Goal: Find contact information: Find contact information

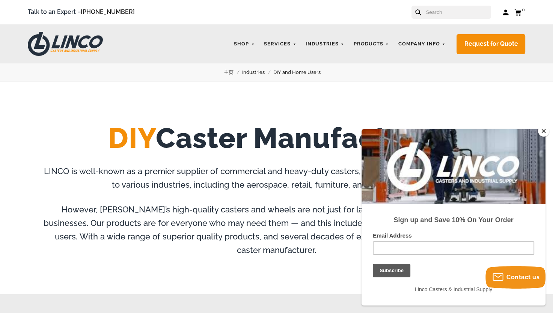
click at [543, 130] on button "Close" at bounding box center [543, 130] width 11 height 11
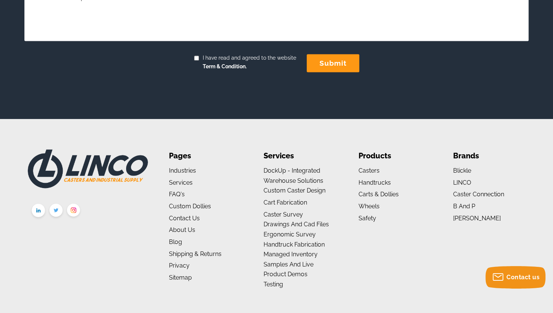
scroll to position [1240, 0]
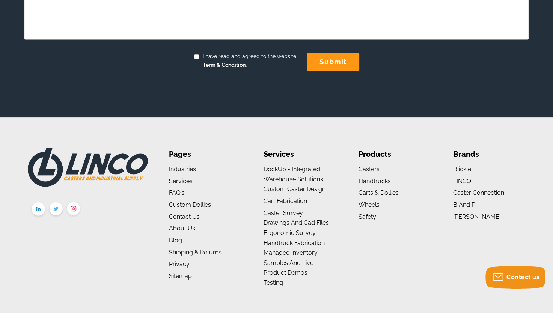
click at [38, 200] on img at bounding box center [39, 209] width 18 height 19
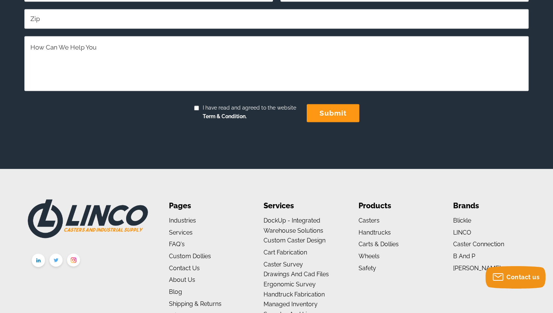
scroll to position [1240, 0]
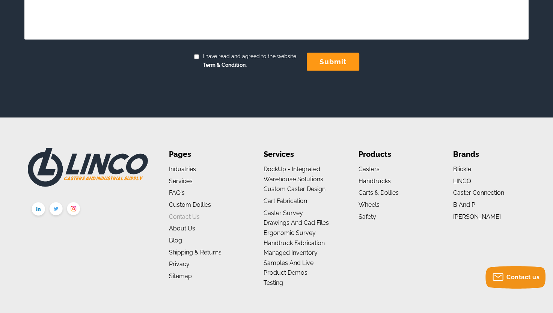
click at [183, 213] on link "Contact Us" at bounding box center [184, 216] width 31 height 7
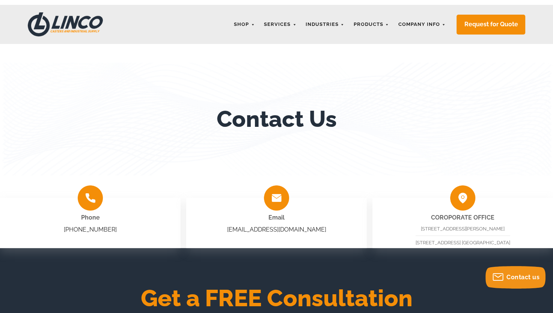
scroll to position [38, 0]
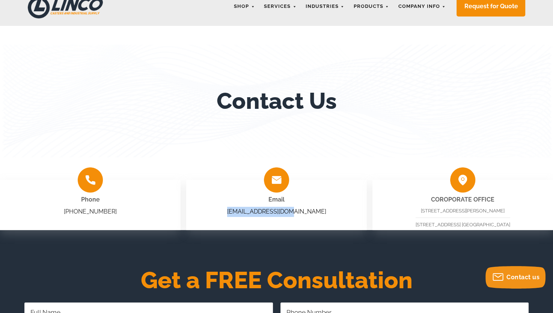
drag, startPoint x: 307, startPoint y: 212, endPoint x: 248, endPoint y: 212, distance: 59.3
click at [248, 212] on div "Email sales@shoplinco.com" at bounding box center [276, 205] width 181 height 50
copy link "sales@shoplinco.com"
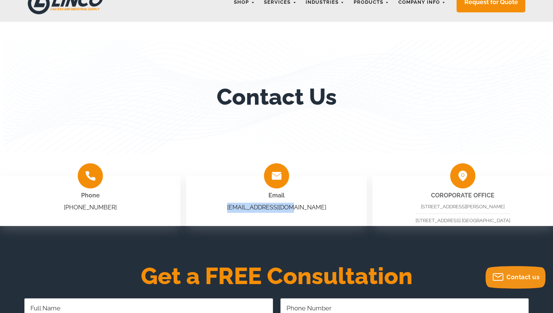
scroll to position [0, 0]
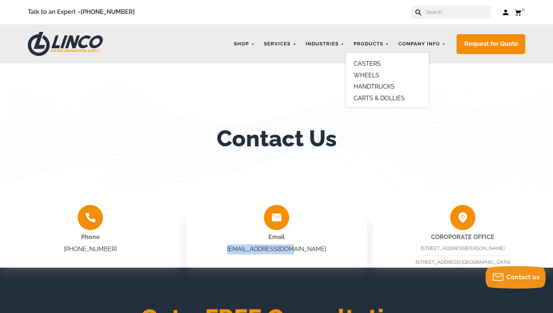
click at [370, 62] on link "CASTERS" at bounding box center [367, 63] width 27 height 7
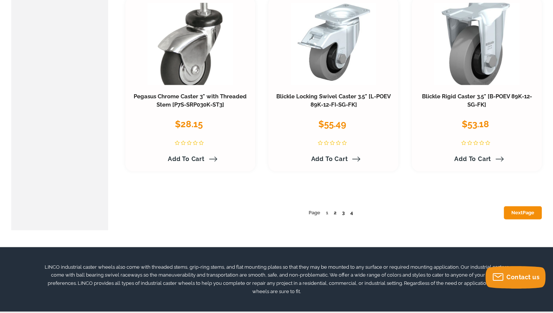
scroll to position [3792, 0]
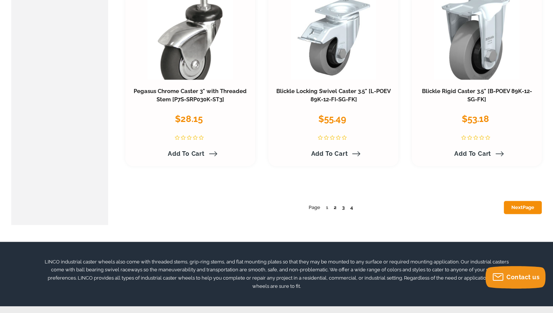
click at [335, 205] on link "2" at bounding box center [335, 208] width 3 height 6
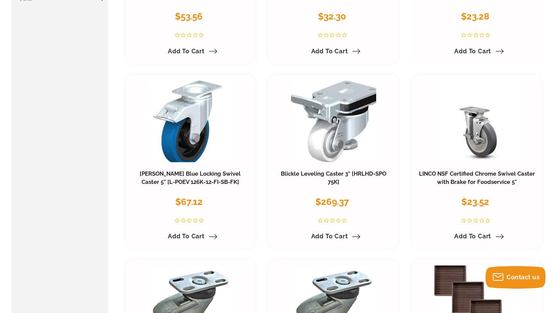
scroll to position [375, 0]
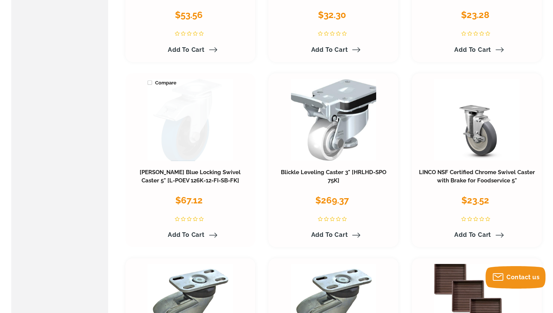
click at [186, 118] on link at bounding box center [190, 120] width 85 height 82
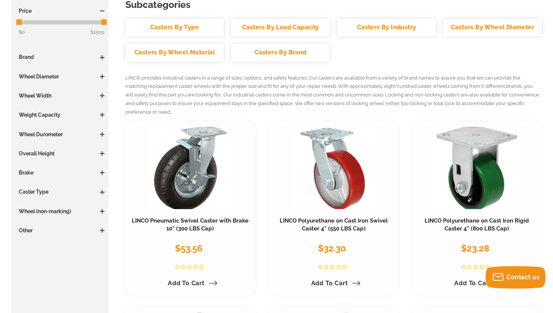
scroll to position [129, 0]
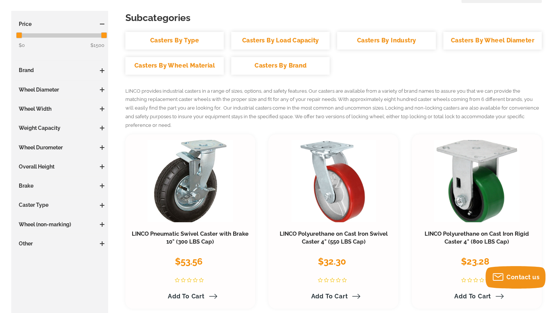
click at [59, 125] on h3 "Weight Capacity" at bounding box center [59, 128] width 89 height 8
click at [102, 128] on span at bounding box center [102, 128] width 5 height 1
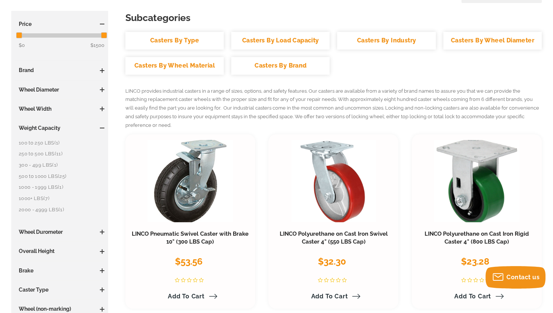
click at [41, 176] on link "500 to 1000 LBS (25)" at bounding box center [62, 176] width 86 height 8
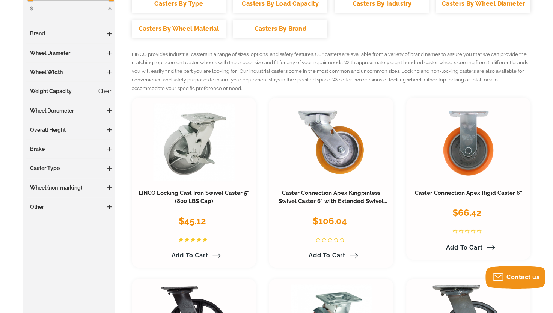
scroll to position [105, 0]
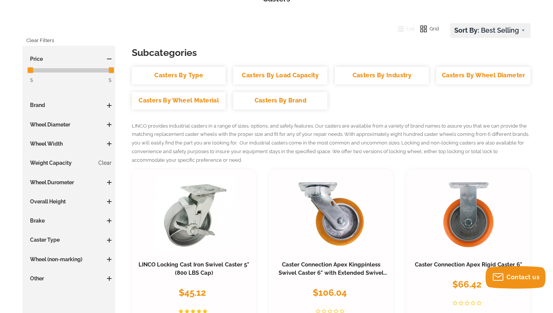
click at [108, 218] on span at bounding box center [109, 220] width 5 height 5
click at [39, 235] on span "(4)" at bounding box center [40, 235] width 6 height 6
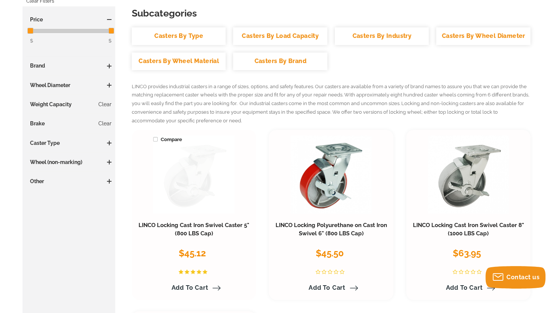
scroll to position [143, 0]
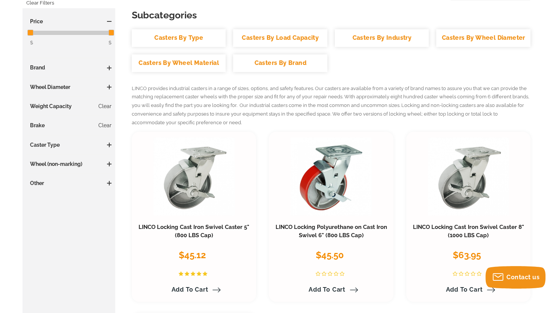
click at [73, 161] on h3 "Wheel (non-marking)" at bounding box center [68, 164] width 85 height 8
click at [110, 164] on span at bounding box center [109, 164] width 5 height 5
click at [40, 178] on span "(4)" at bounding box center [41, 179] width 6 height 6
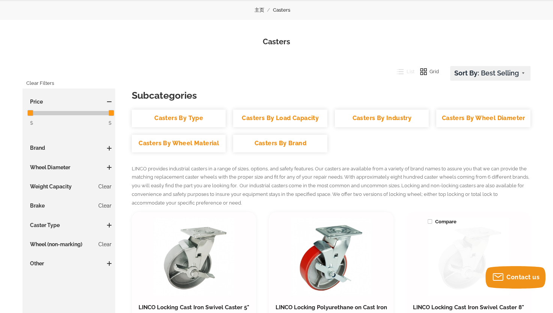
scroll to position [75, 0]
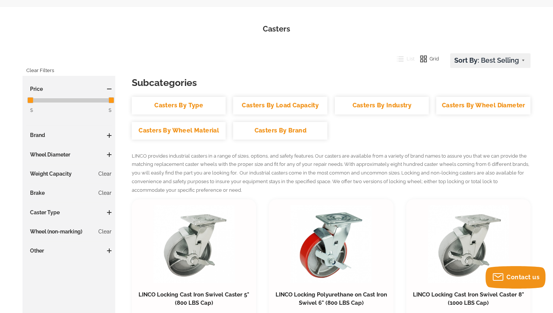
click at [110, 134] on span at bounding box center [109, 135] width 5 height 5
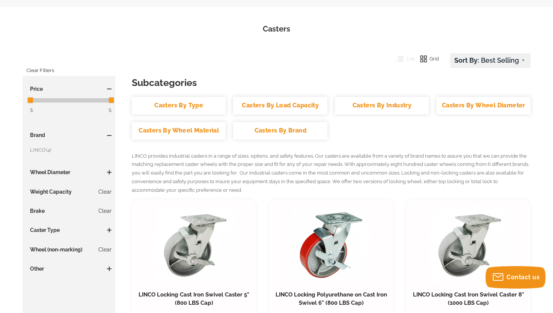
click at [47, 149] on span "(4)" at bounding box center [49, 150] width 6 height 6
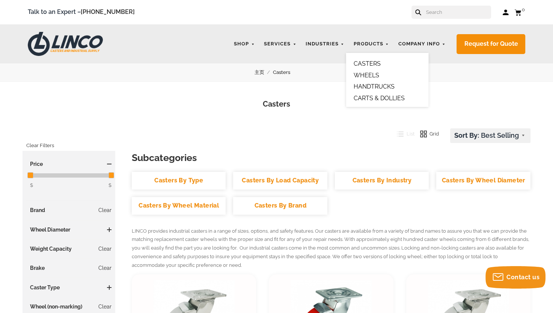
click at [385, 85] on link "HANDTRUCKS" at bounding box center [374, 86] width 41 height 7
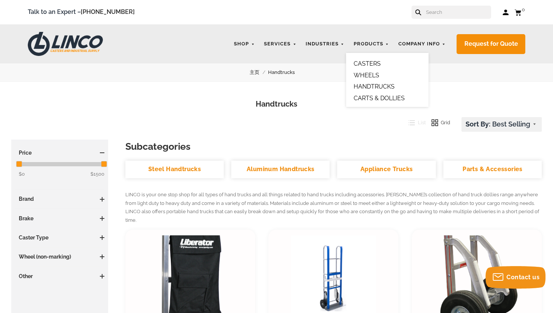
click at [372, 98] on link "CARTS & DOLLIES" at bounding box center [379, 98] width 51 height 7
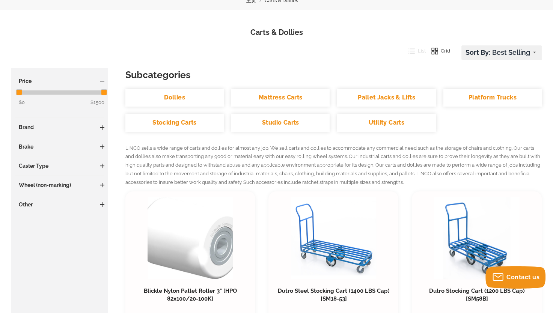
scroll to position [75, 0]
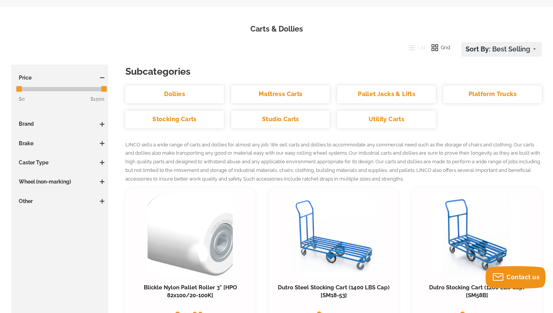
click at [275, 119] on link "Studio Carts" at bounding box center [280, 120] width 98 height 18
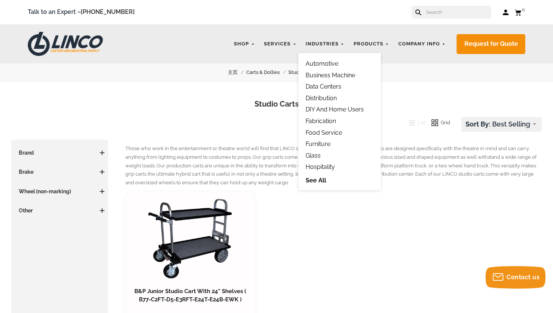
click at [314, 181] on link "See All" at bounding box center [340, 180] width 68 height 9
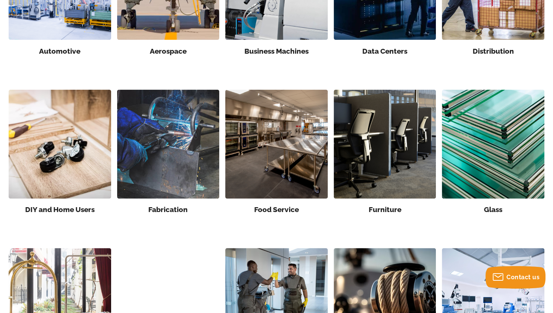
scroll to position [188, 0]
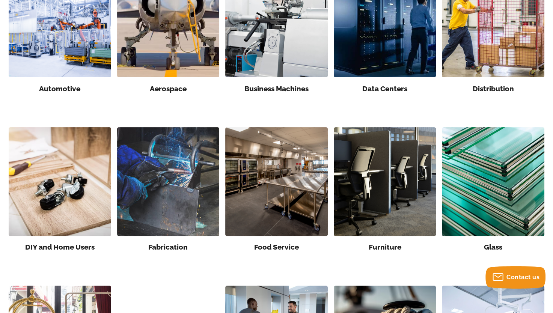
click at [73, 177] on img at bounding box center [60, 181] width 102 height 109
click at [269, 182] on img at bounding box center [276, 181] width 102 height 109
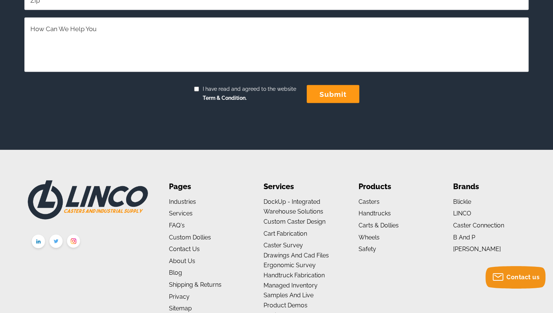
scroll to position [1515, 0]
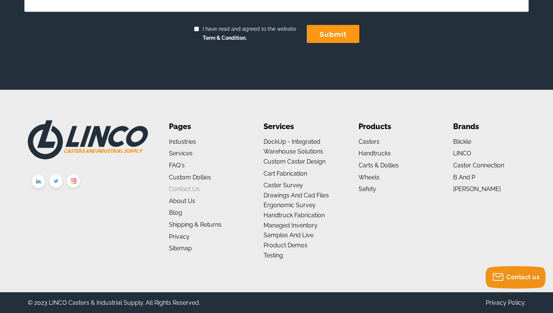
click at [186, 188] on link "Contact Us" at bounding box center [184, 188] width 31 height 7
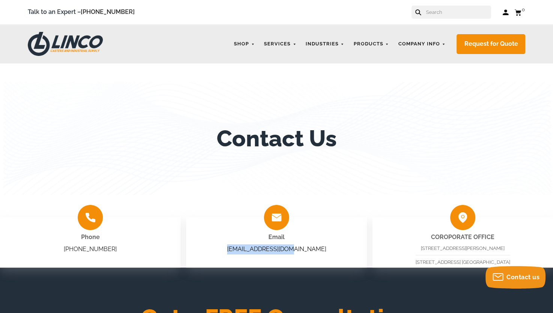
drag, startPoint x: 308, startPoint y: 249, endPoint x: 247, endPoint y: 249, distance: 61.2
click at [247, 249] on div "Email sales@shoplinco.com" at bounding box center [276, 242] width 181 height 50
copy link "[EMAIL_ADDRESS][DOMAIN_NAME]"
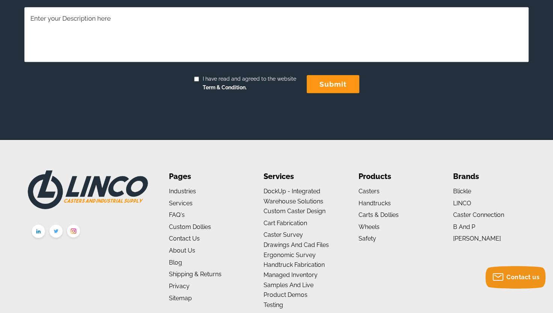
scroll to position [437, 0]
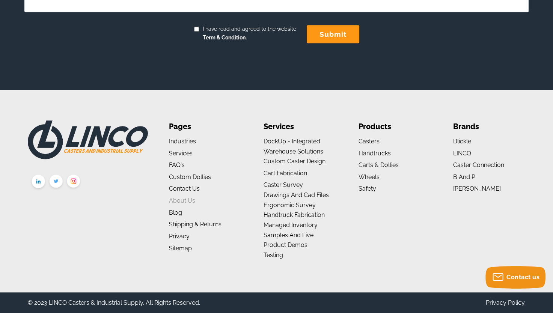
click at [181, 201] on link "About us" at bounding box center [182, 200] width 26 height 7
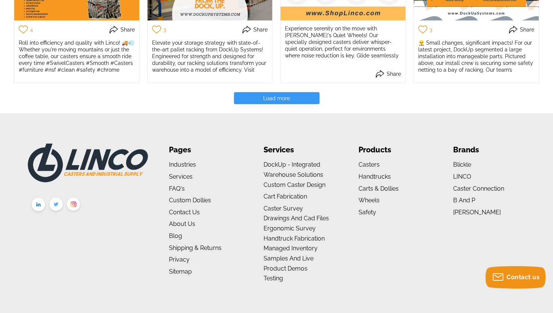
scroll to position [1614, 0]
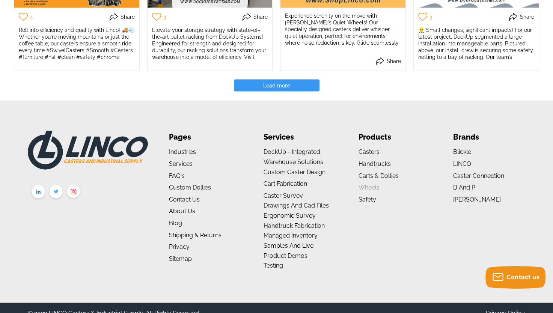
click at [370, 189] on link "Wheels" at bounding box center [368, 187] width 21 height 7
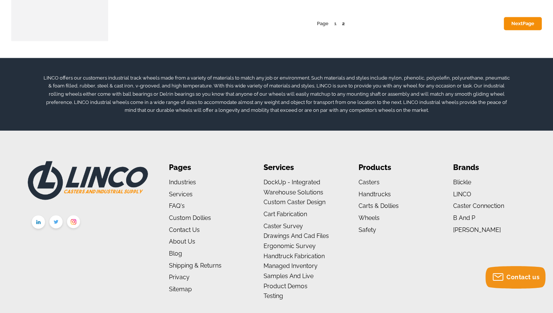
scroll to position [4018, 0]
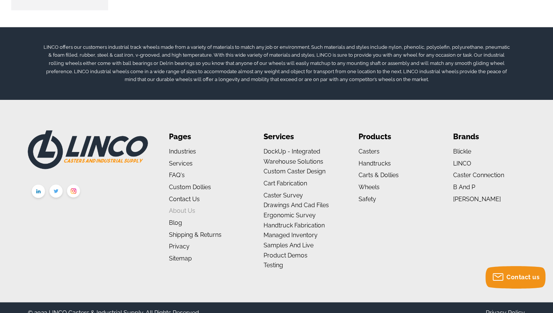
click at [176, 207] on link "About us" at bounding box center [182, 210] width 26 height 7
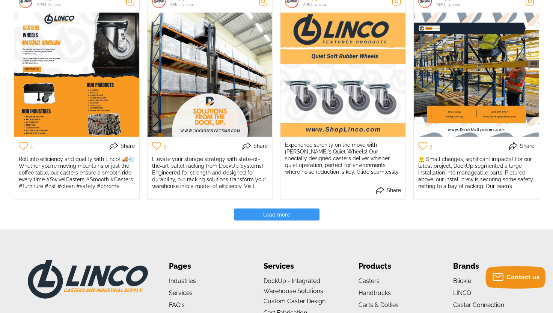
scroll to position [1626, 0]
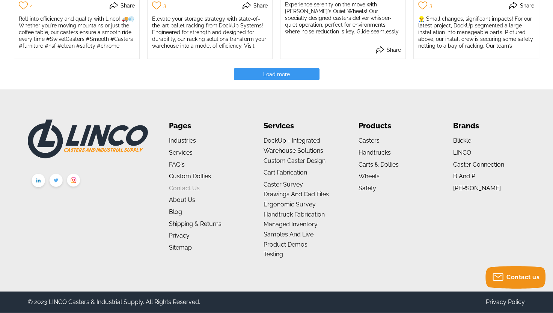
click at [188, 188] on link "Contact Us" at bounding box center [184, 188] width 31 height 7
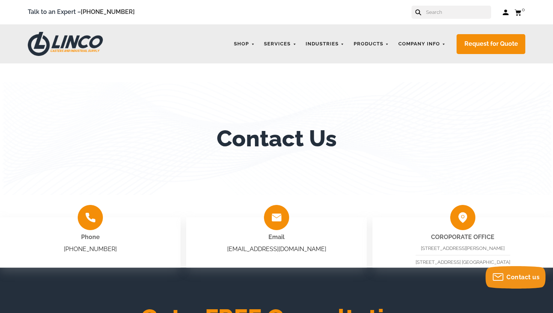
scroll to position [38, 0]
